Goal: Information Seeking & Learning: Learn about a topic

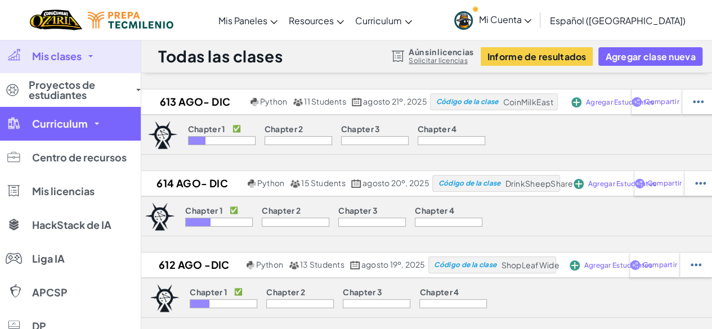
click at [68, 114] on link "Curriculum" at bounding box center [70, 124] width 141 height 34
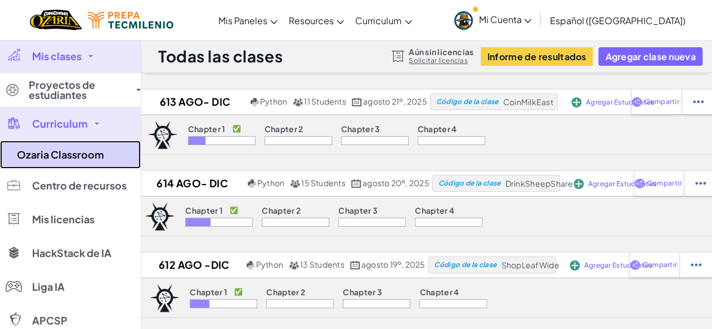
click at [88, 148] on link "Ozaria Classroom" at bounding box center [70, 155] width 141 height 28
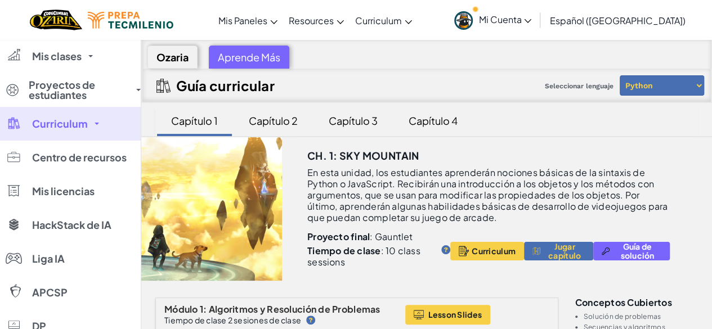
click at [455, 158] on div "Ch. 1: Sky Mountain" at bounding box center [505, 152] width 396 height 30
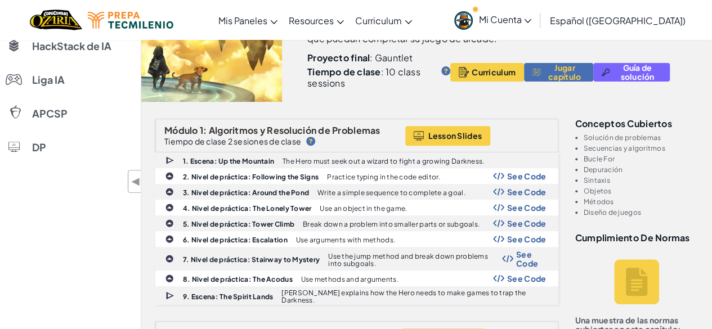
scroll to position [180, 0]
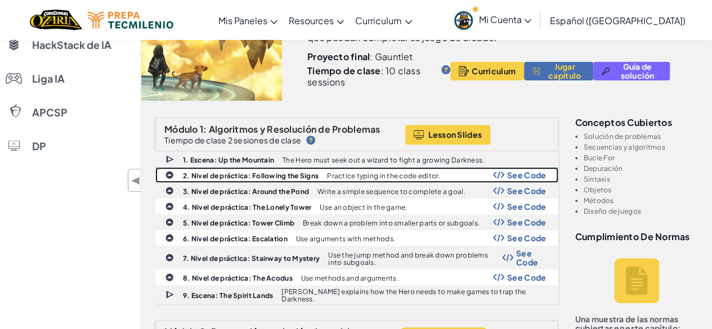
click at [259, 172] on b "2. Nivel de práctica: Following the Signs" at bounding box center [251, 176] width 136 height 8
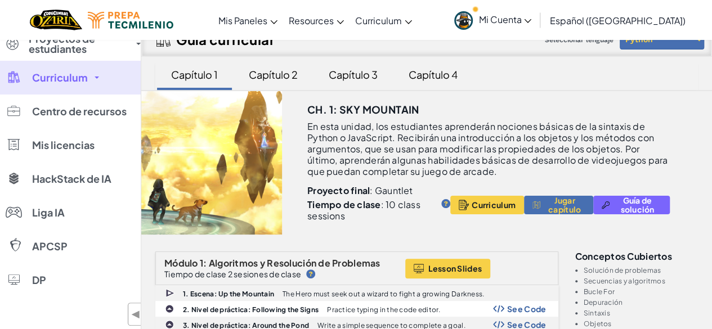
scroll to position [0, 0]
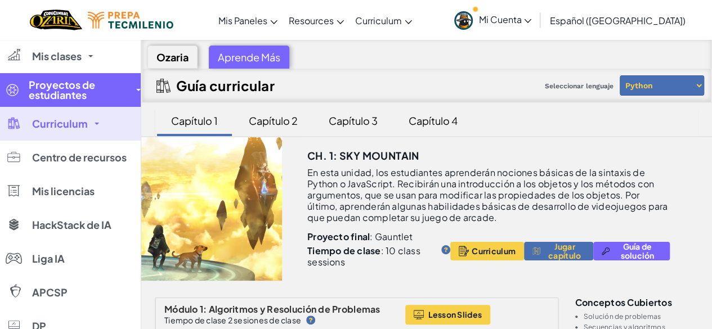
click at [39, 89] on span "Proyectos de estudiantes" at bounding box center [79, 90] width 101 height 20
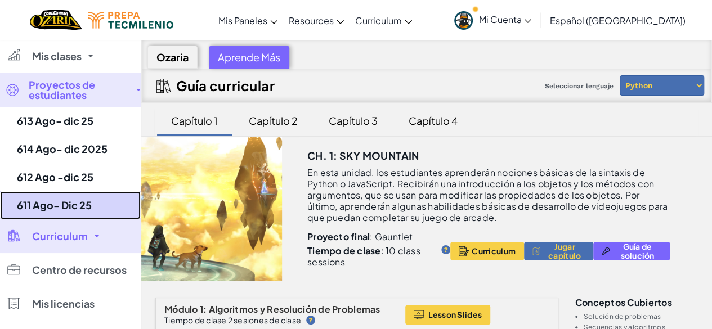
click at [92, 204] on link "611 Ago- Dic 25" at bounding box center [70, 205] width 141 height 28
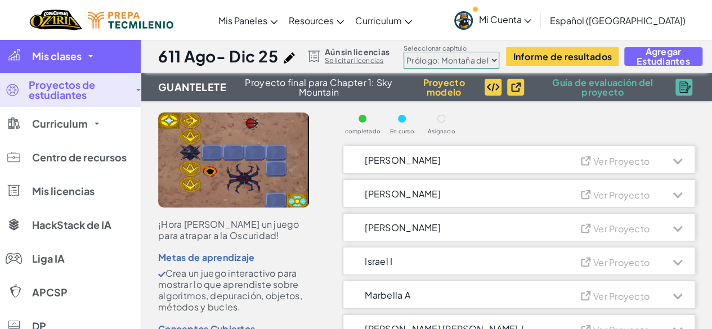
click at [92, 62] on link "Mis clases" at bounding box center [70, 56] width 141 height 34
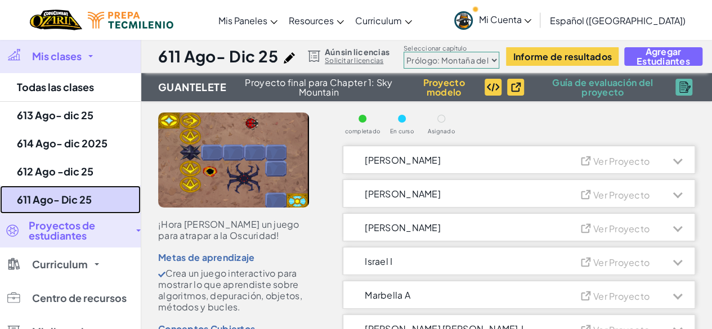
click at [75, 195] on link "611 Ago- Dic 25" at bounding box center [70, 200] width 141 height 28
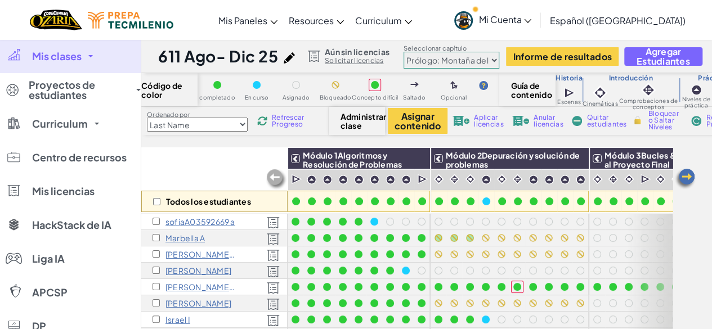
click at [161, 167] on div "Todos los estudiantes" at bounding box center [214, 179] width 146 height 65
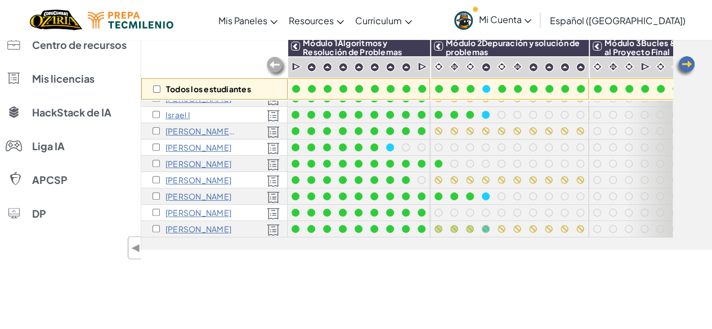
scroll to position [135, 0]
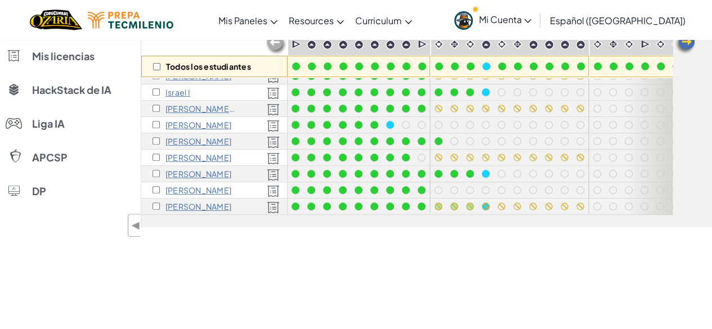
click at [223, 42] on div "Todos los estudiantes" at bounding box center [214, 44] width 146 height 65
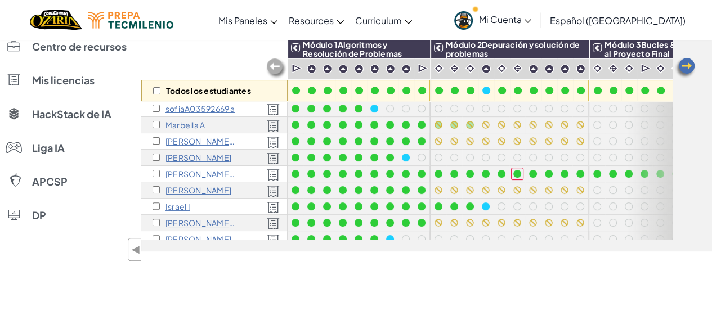
scroll to position [0, 0]
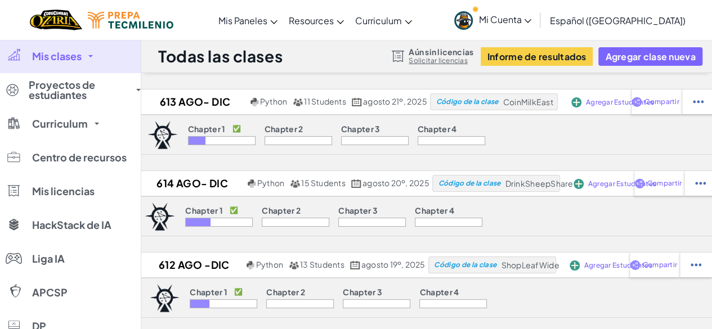
click at [332, 64] on div "Todas las clases Aún sin licencias Solicitar licencias Informe de resultados Ag…" at bounding box center [426, 56] width 571 height 34
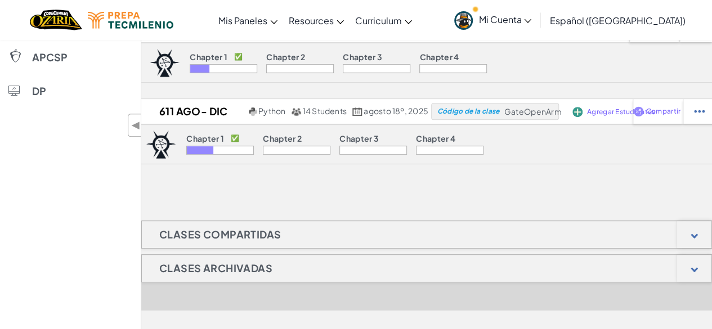
scroll to position [248, 0]
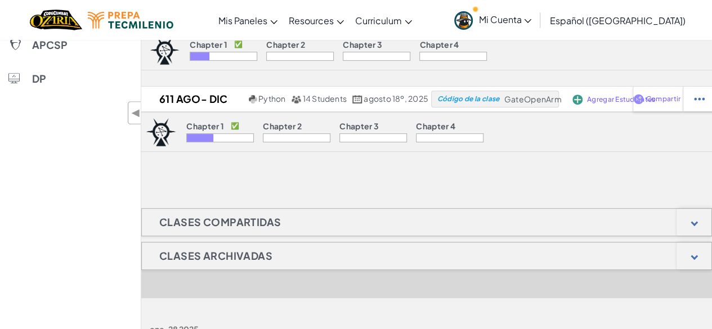
click at [221, 183] on div "613 Ago- dic 25 Python 11 Students agosto 21º, 2025 Código de la clase CoinMilk…" at bounding box center [426, 141] width 571 height 600
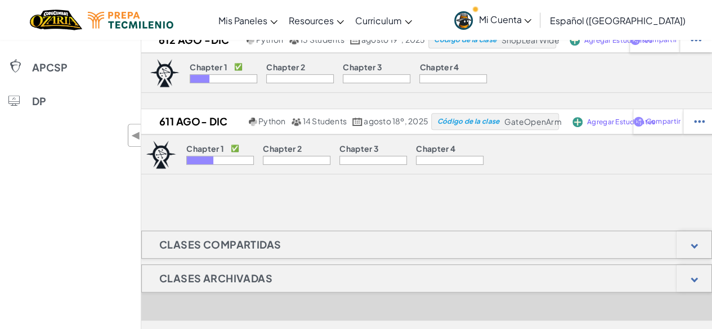
scroll to position [180, 0]
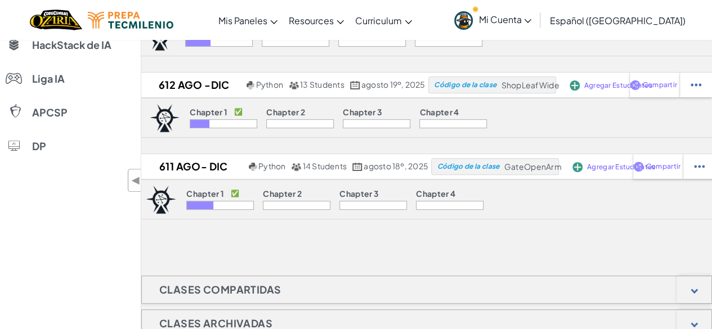
click at [517, 21] on span "Mi Cuenta" at bounding box center [504, 20] width 53 height 12
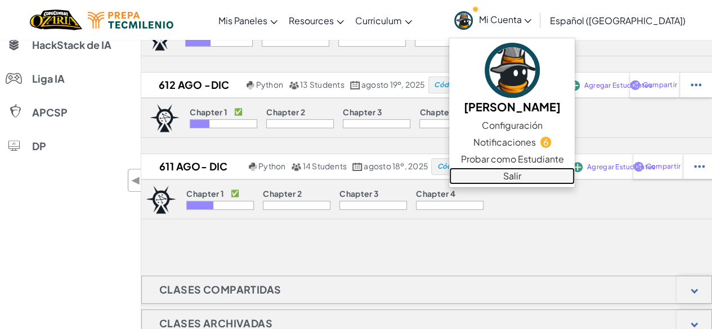
click at [510, 170] on link "Salir" at bounding box center [512, 176] width 126 height 17
